Goal: Navigation & Orientation: Find specific page/section

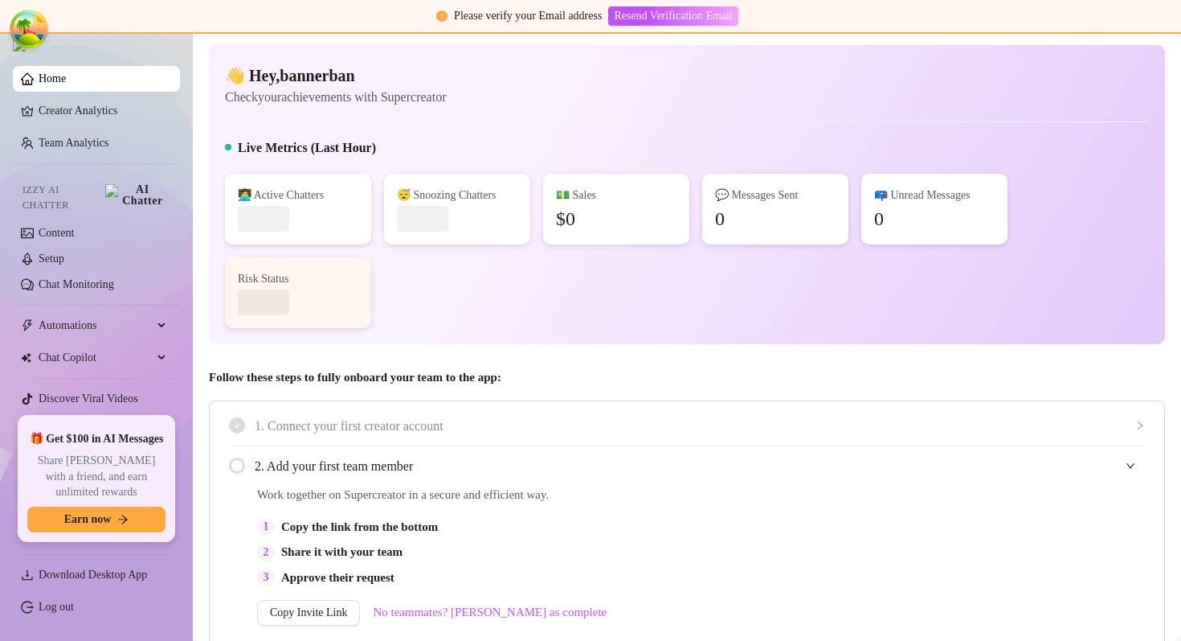
click at [624, 112] on div "👋 Hey, bannerban Check your achievements with Supercreator Live Metrics (Last H…" at bounding box center [687, 194] width 956 height 299
